Goal: Information Seeking & Learning: Learn about a topic

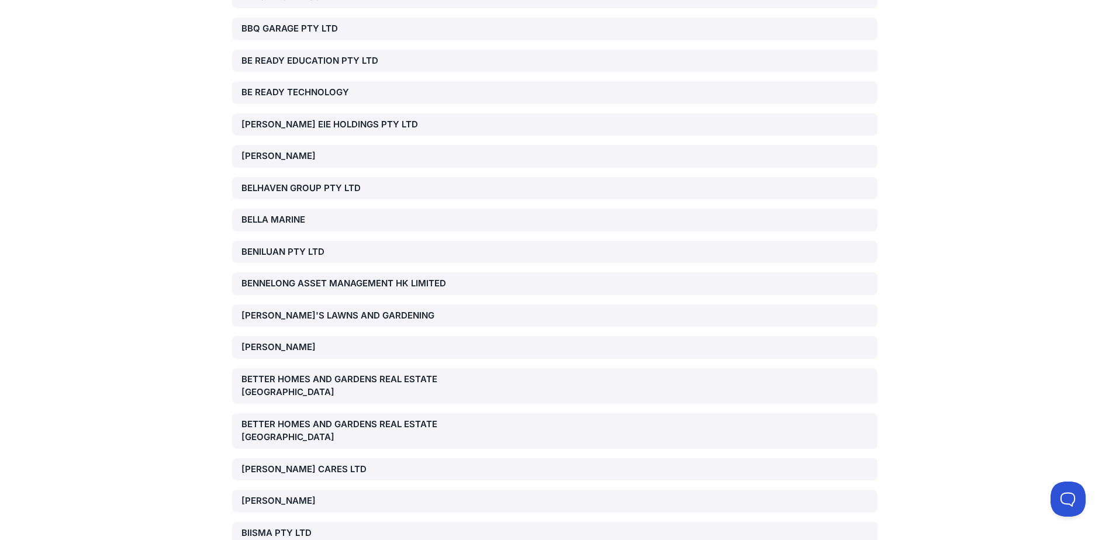
scroll to position [18101, 0]
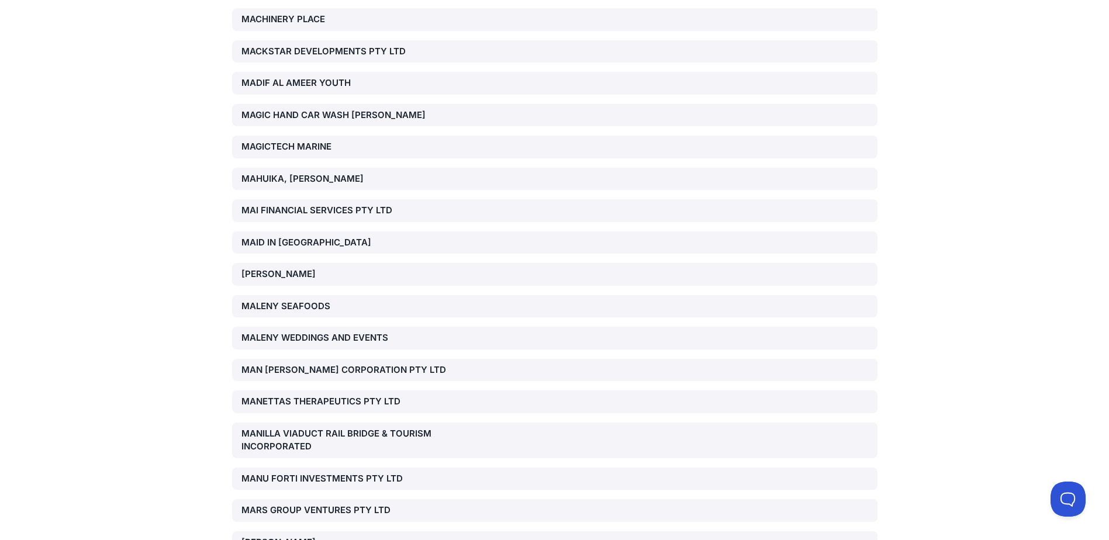
click at [347, 395] on div "MANETTAS THERAPEUTICS PTY LTD" at bounding box center [344, 401] width 206 height 13
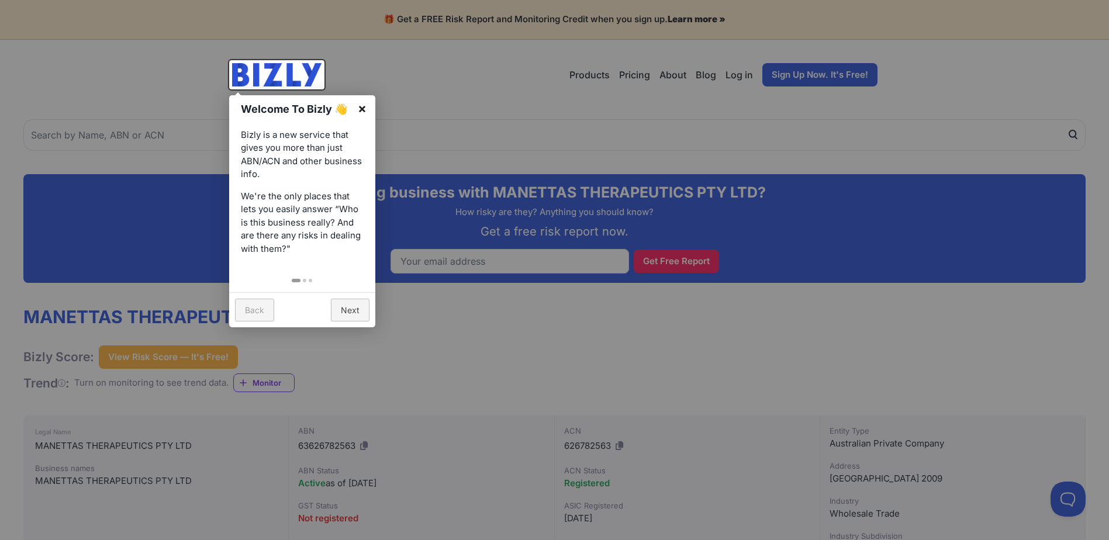
click at [366, 108] on link "×" at bounding box center [362, 108] width 26 height 26
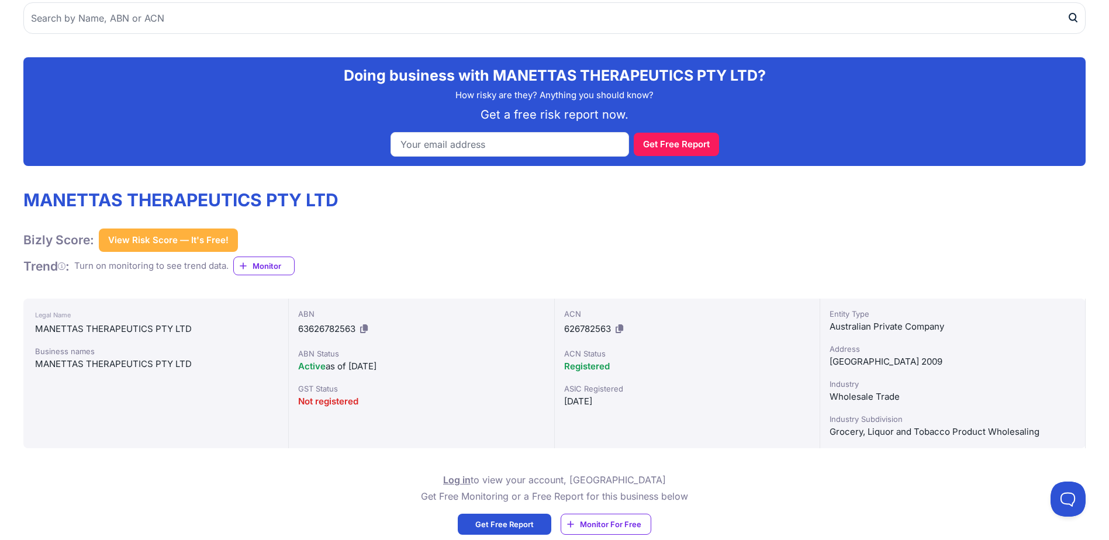
scroll to position [175, 0]
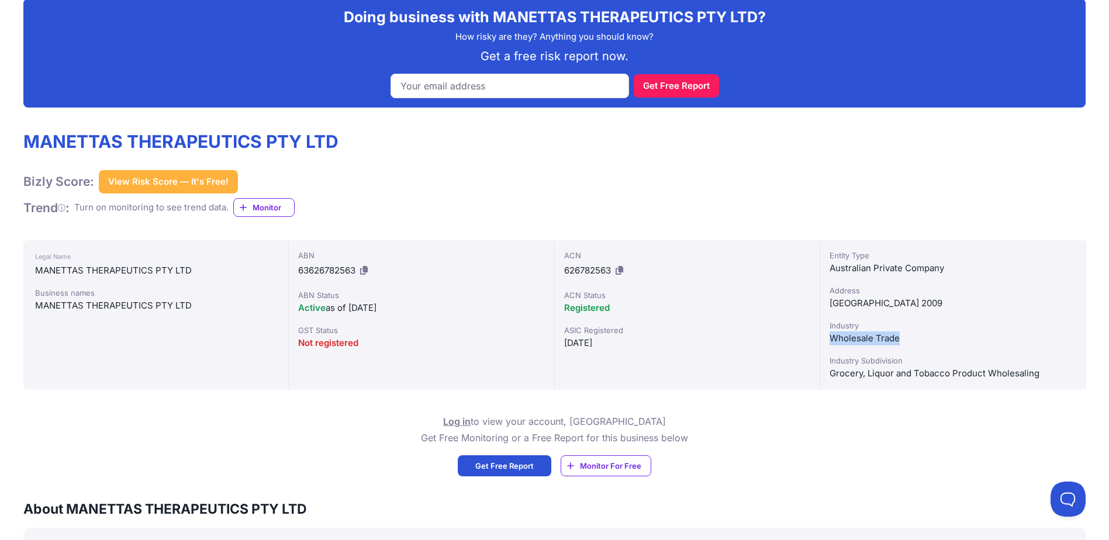
drag, startPoint x: 825, startPoint y: 337, endPoint x: 919, endPoint y: 337, distance: 93.5
click at [919, 337] on div "Entity Type Australian Private Company Address NSW 2009 Industry Wholesale Trad…" at bounding box center [952, 315] width 265 height 150
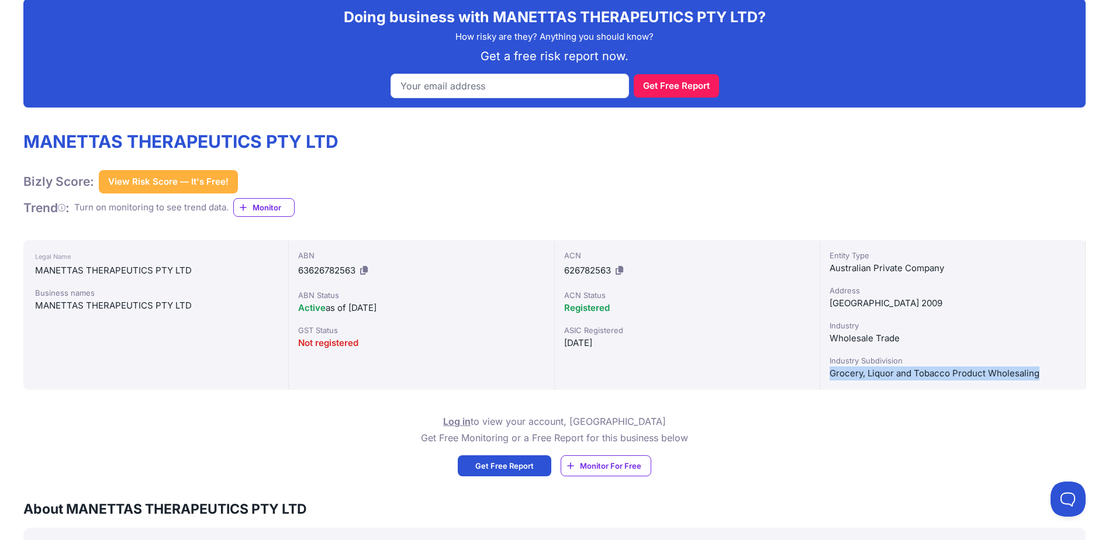
drag, startPoint x: 824, startPoint y: 371, endPoint x: 1045, endPoint y: 371, distance: 220.9
click at [1045, 371] on div "Entity Type Australian Private Company Address NSW 2009 Industry Wholesale Trad…" at bounding box center [952, 315] width 265 height 150
